Goal: Transaction & Acquisition: Obtain resource

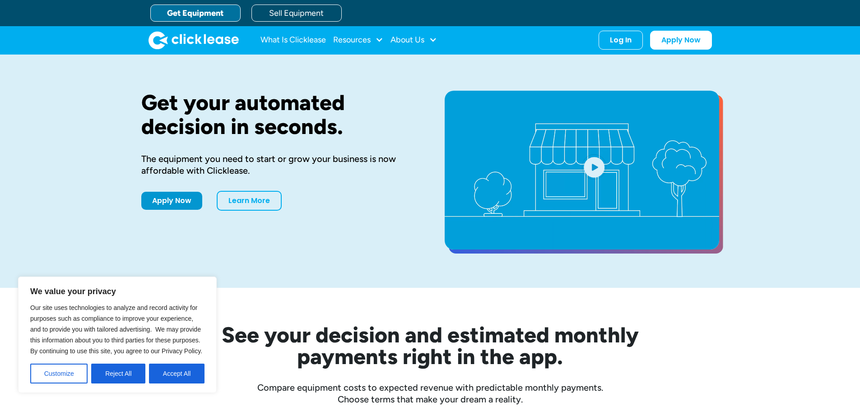
click at [585, 160] on link "open lightbox" at bounding box center [582, 170] width 275 height 159
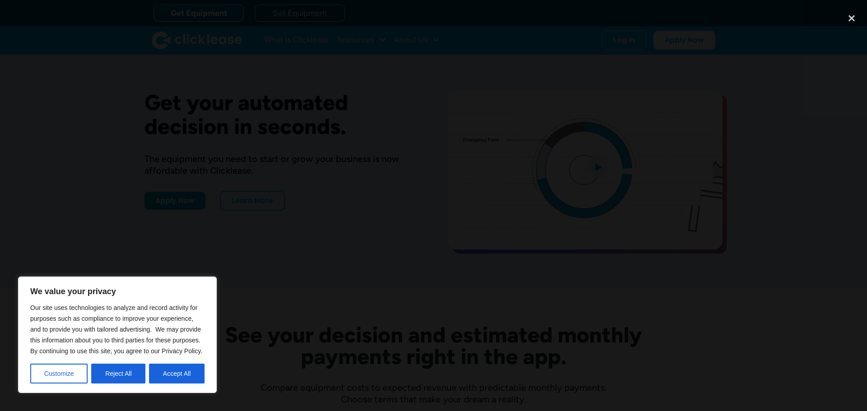
click at [148, 107] on div at bounding box center [433, 205] width 867 height 395
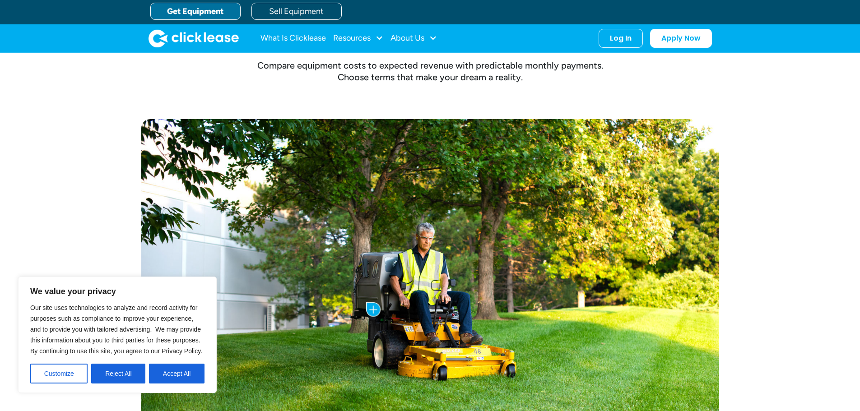
scroll to position [271, 0]
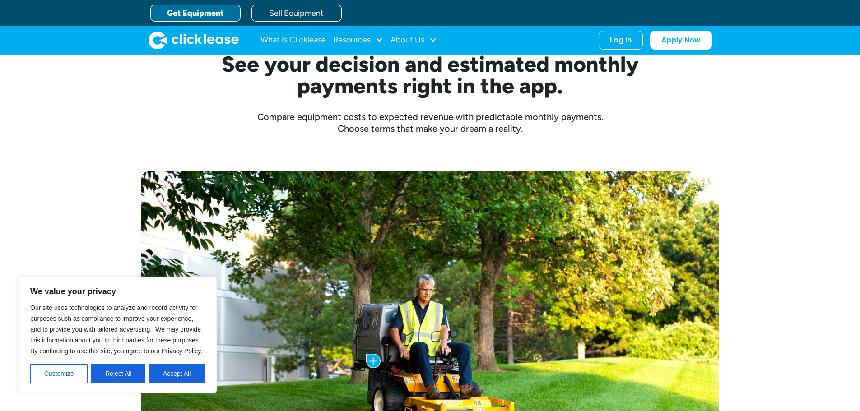
click at [229, 20] on link "Get Equipment" at bounding box center [195, 13] width 90 height 17
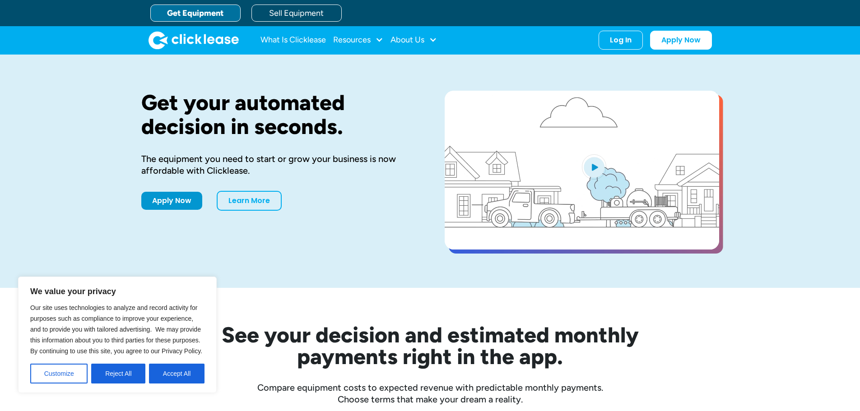
click at [199, 19] on link "Get Equipment" at bounding box center [195, 13] width 90 height 17
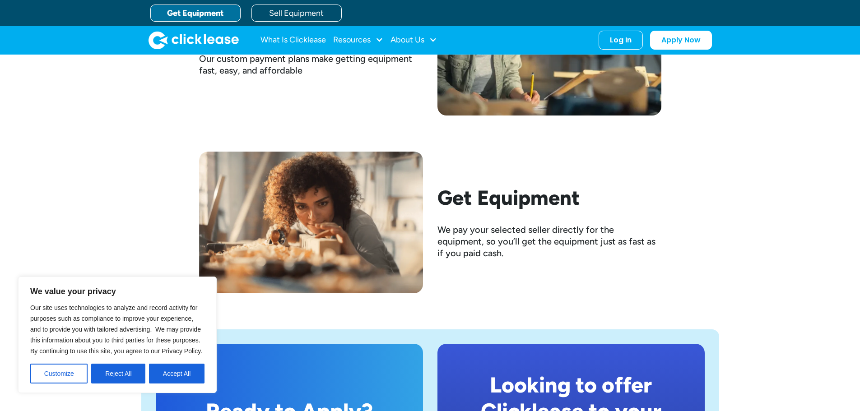
scroll to position [1426, 0]
